Goal: Task Accomplishment & Management: Manage account settings

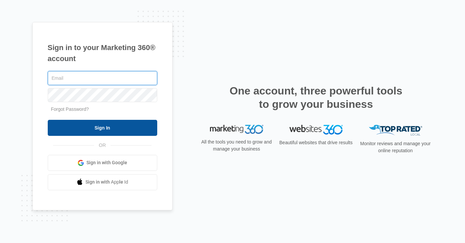
type input "[EMAIL_ADDRESS][DOMAIN_NAME]"
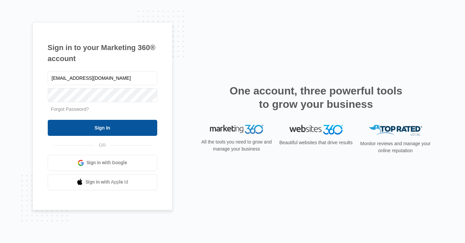
click at [111, 126] on input "Sign In" at bounding box center [102, 128] width 109 height 16
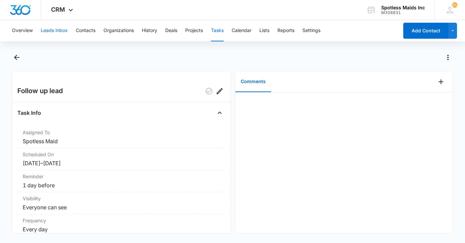
click at [52, 31] on button "Leads Inbox" at bounding box center [54, 30] width 27 height 21
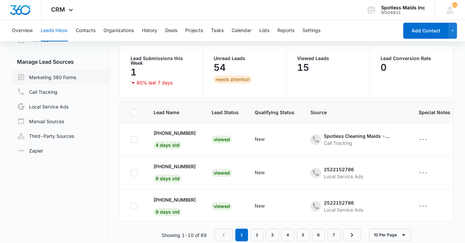
click at [57, 77] on link "Marketing 360 Forms" at bounding box center [46, 77] width 59 height 8
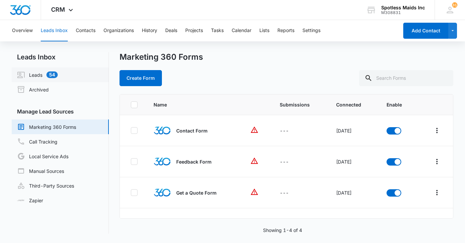
click at [37, 73] on link "Leads 54" at bounding box center [37, 75] width 41 height 8
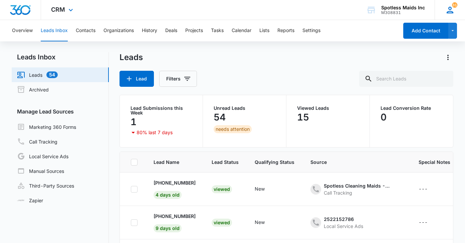
click at [450, 8] on icon at bounding box center [450, 10] width 10 height 10
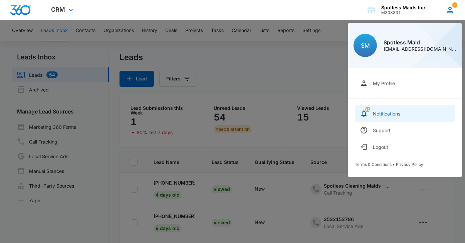
click at [389, 116] on link "31 Notifications" at bounding box center [405, 113] width 100 height 17
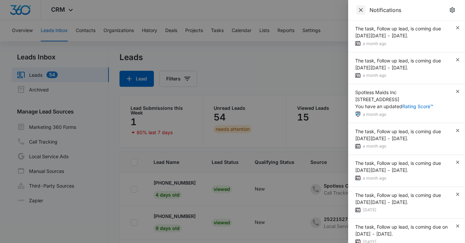
click at [360, 10] on icon "Close" at bounding box center [360, 10] width 7 height 7
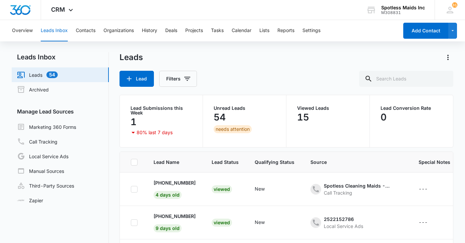
click at [37, 72] on link "Leads 54" at bounding box center [37, 75] width 41 height 8
click at [28, 31] on button "Overview" at bounding box center [22, 30] width 21 height 21
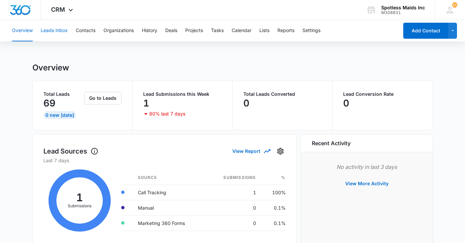
click at [57, 28] on button "Leads Inbox" at bounding box center [54, 30] width 27 height 21
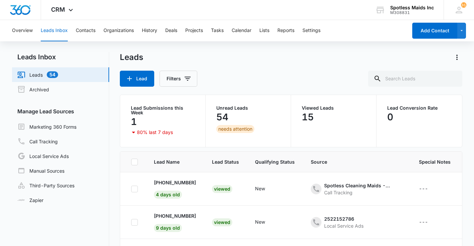
click at [38, 75] on link "Leads 54" at bounding box center [37, 75] width 41 height 8
